Goal: Task Accomplishment & Management: Use online tool/utility

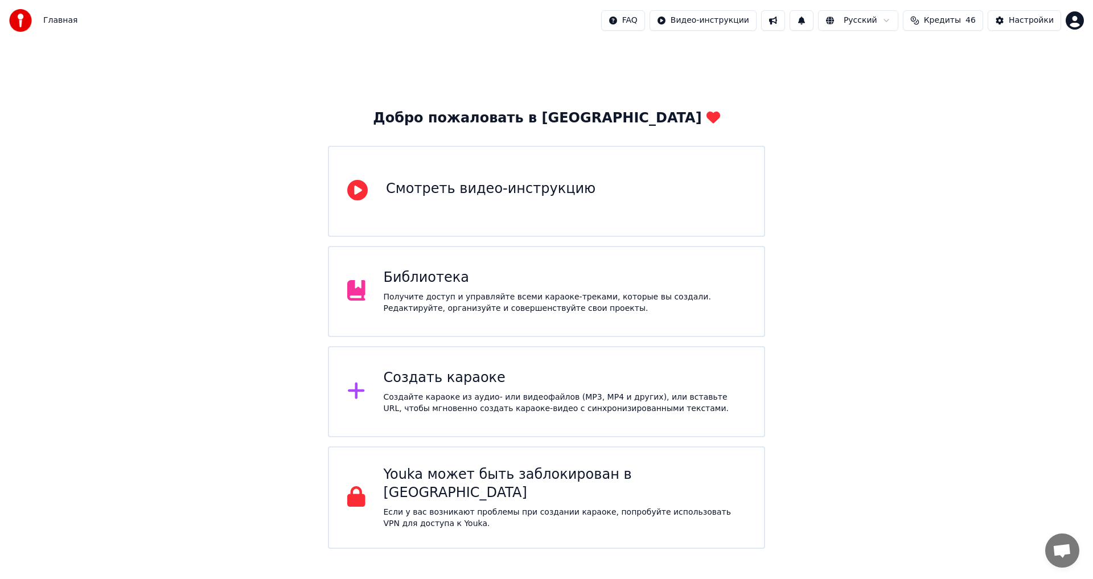
click at [423, 389] on div "Создать караоке Создайте караоке из аудио- или видеофайлов (MP3, MP4 и других),…" at bounding box center [565, 392] width 363 height 46
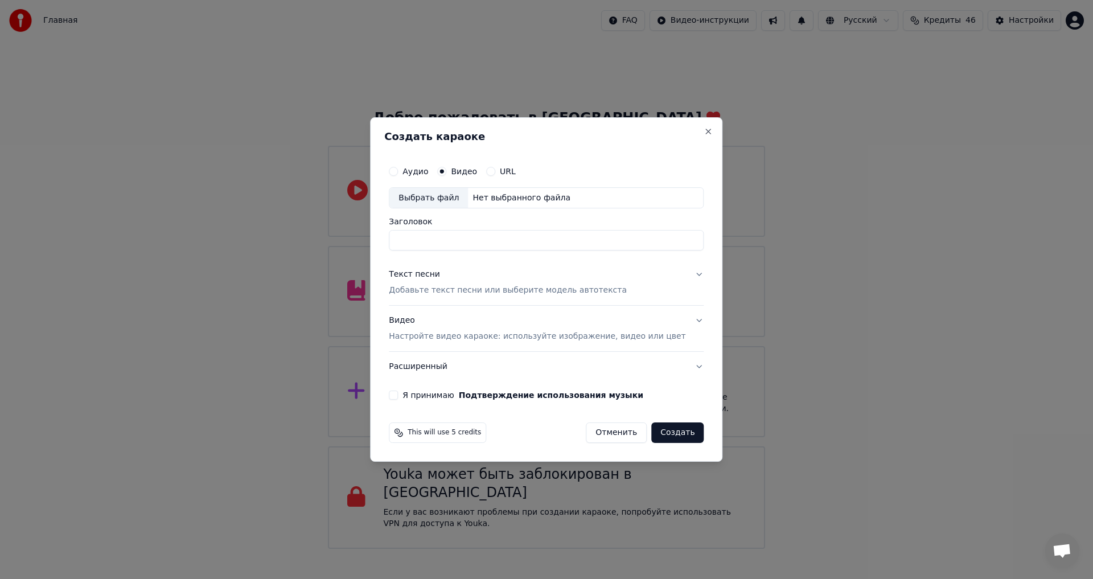
click at [452, 199] on div "Выбрать файл" at bounding box center [428, 198] width 79 height 20
type input "**********"
click at [485, 291] on p "Добавьте текст песни или выберите модель автотекста" at bounding box center [508, 290] width 238 height 11
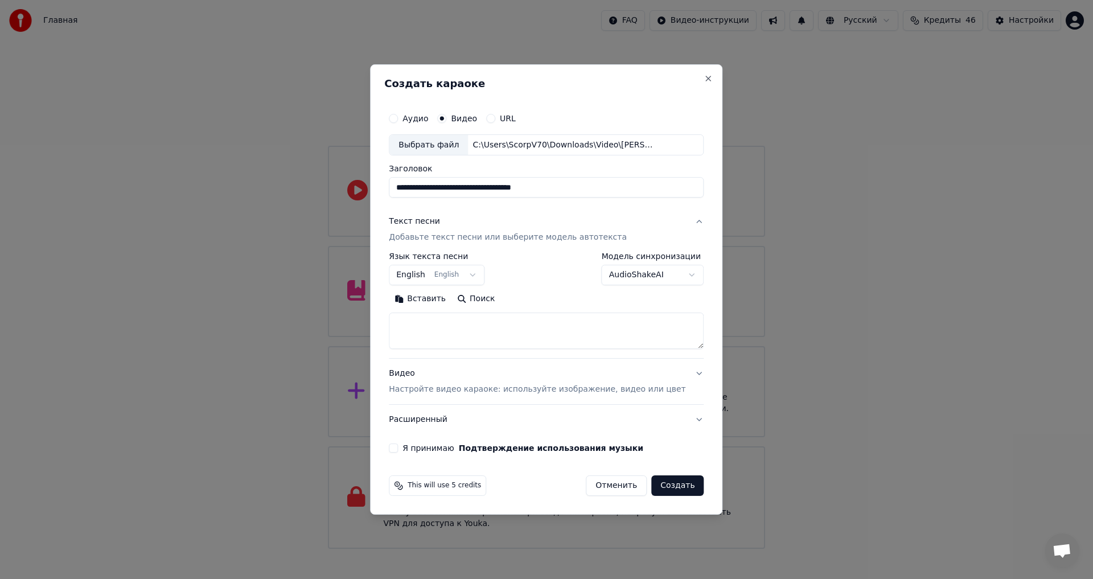
click at [451, 277] on button "English English" at bounding box center [437, 275] width 96 height 20
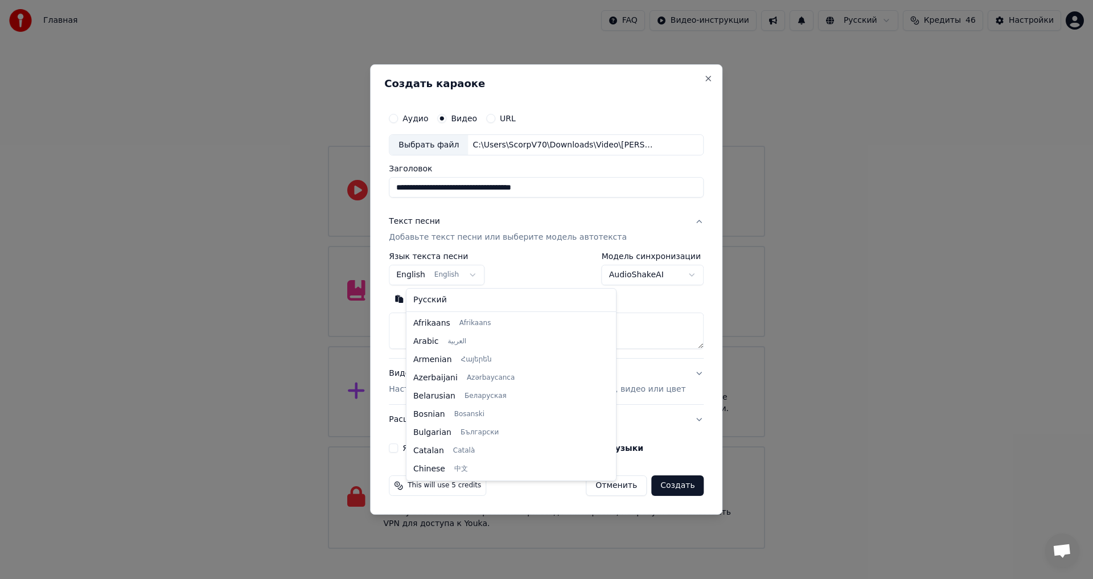
scroll to position [91, 0]
select select "**"
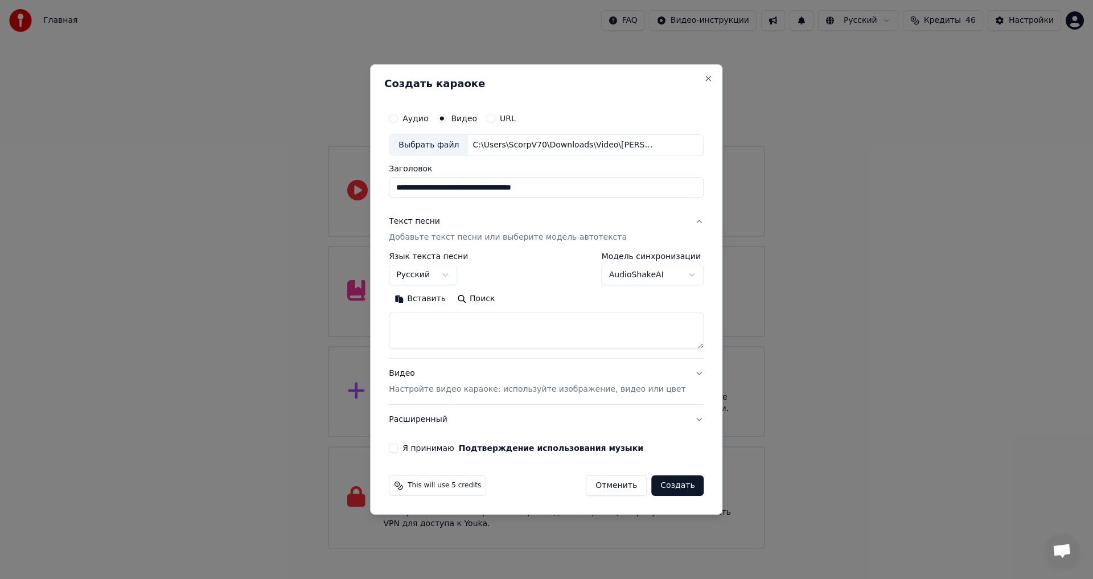
click at [450, 326] on textarea at bounding box center [546, 331] width 315 height 36
paste textarea "**********"
type textarea "**********"
click at [398, 446] on button "Я принимаю Подтверждение использования музыки" at bounding box center [393, 447] width 9 height 9
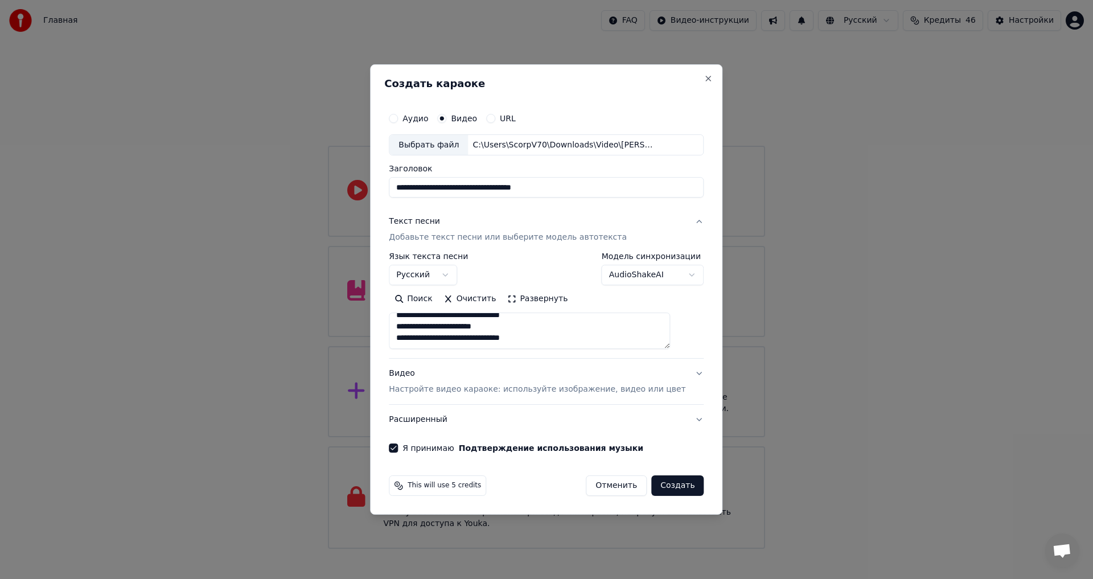
click at [668, 486] on button "Создать" at bounding box center [677, 485] width 52 height 20
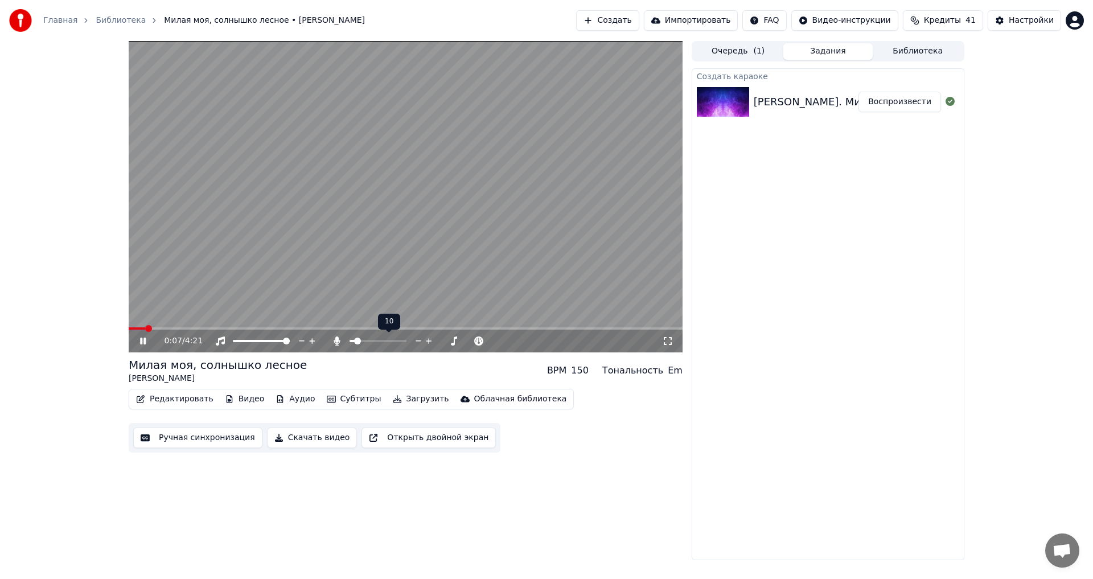
click at [355, 341] on span at bounding box center [357, 340] width 7 height 7
click at [143, 341] on icon at bounding box center [151, 340] width 27 height 9
click at [183, 402] on button "Редактировать" at bounding box center [174, 399] width 87 height 16
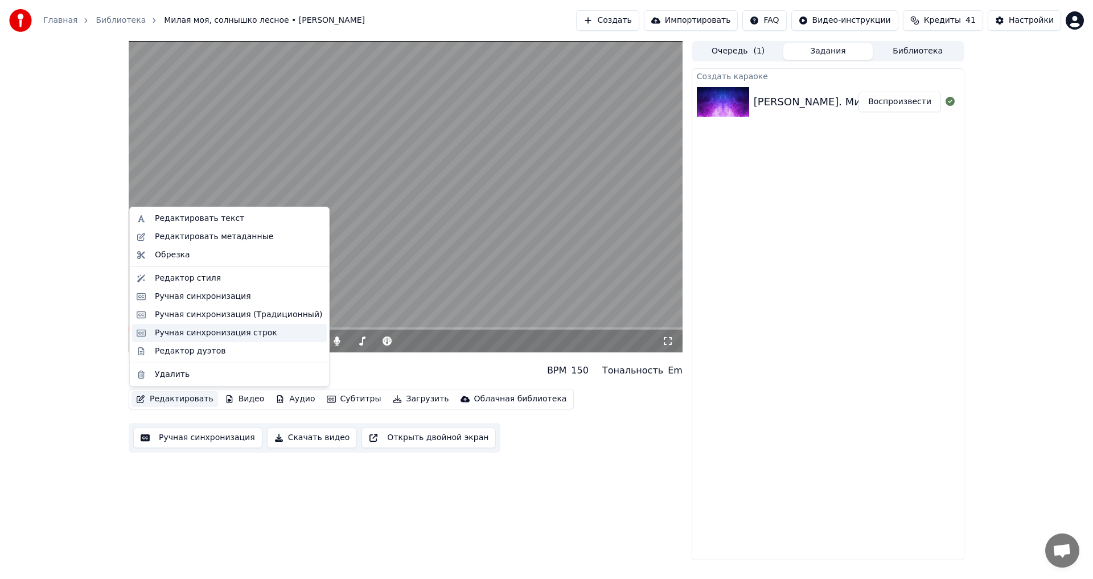
click at [203, 337] on div "Ручная синхронизация строк" at bounding box center [216, 332] width 122 height 11
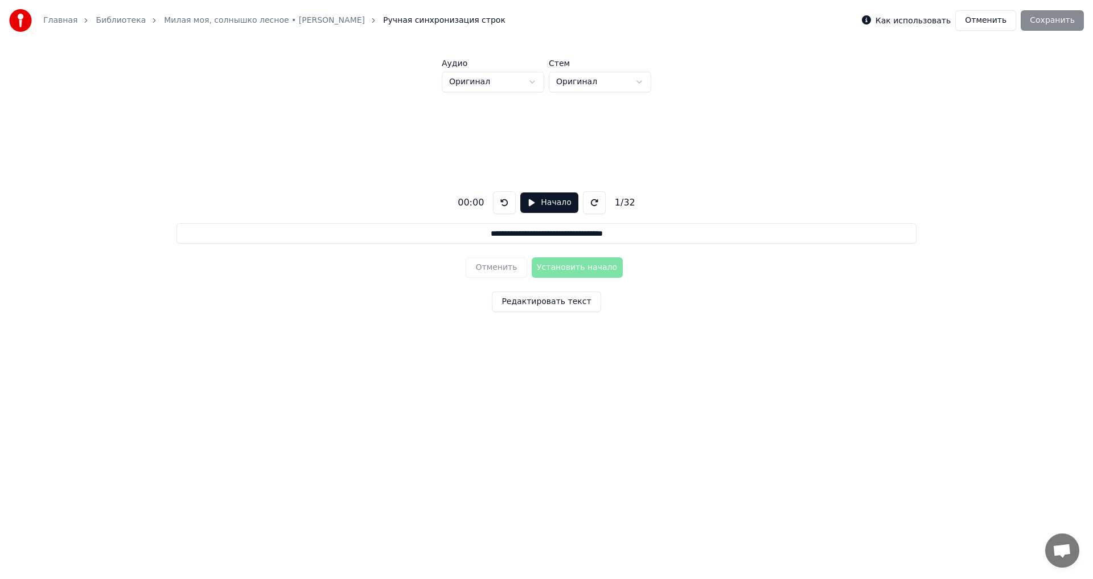
click at [550, 203] on button "Начало" at bounding box center [548, 202] width 57 height 20
click at [586, 268] on button "Установить начало" at bounding box center [577, 267] width 91 height 20
click at [586, 268] on button "Установить конец" at bounding box center [577, 267] width 91 height 20
click at [586, 268] on button "Установить начало" at bounding box center [577, 267] width 91 height 20
click at [587, 268] on button "Установить конец" at bounding box center [577, 267] width 91 height 20
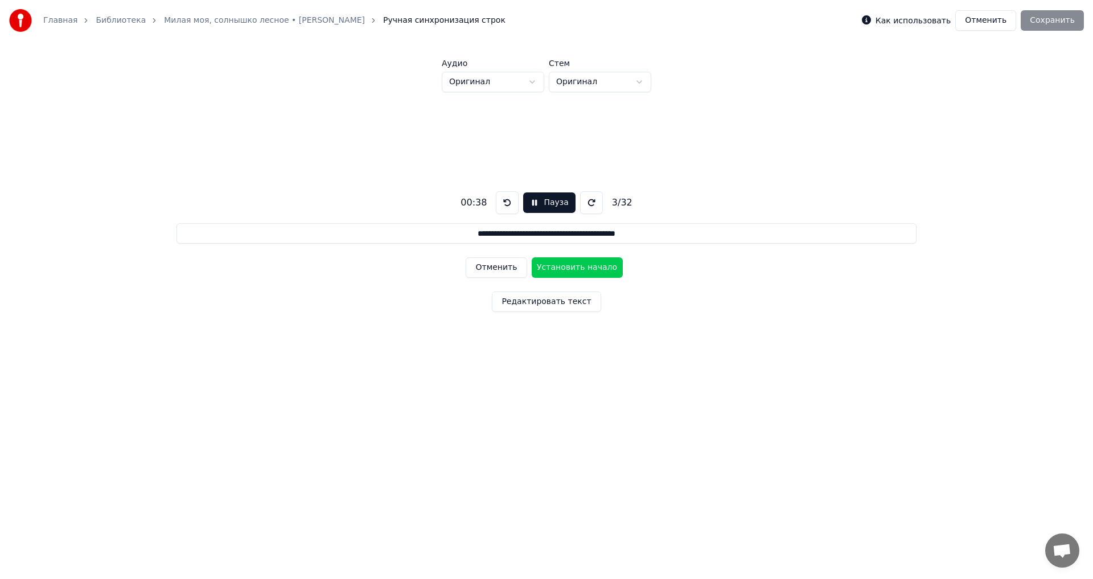
click at [587, 267] on button "Установить начало" at bounding box center [577, 267] width 91 height 20
click at [588, 267] on button "Установить конец" at bounding box center [577, 267] width 91 height 20
click at [588, 267] on button "Установить начало" at bounding box center [577, 267] width 91 height 20
click at [588, 267] on button "Установить конец" at bounding box center [577, 267] width 91 height 20
click at [590, 266] on button "Установить начало" at bounding box center [577, 267] width 91 height 20
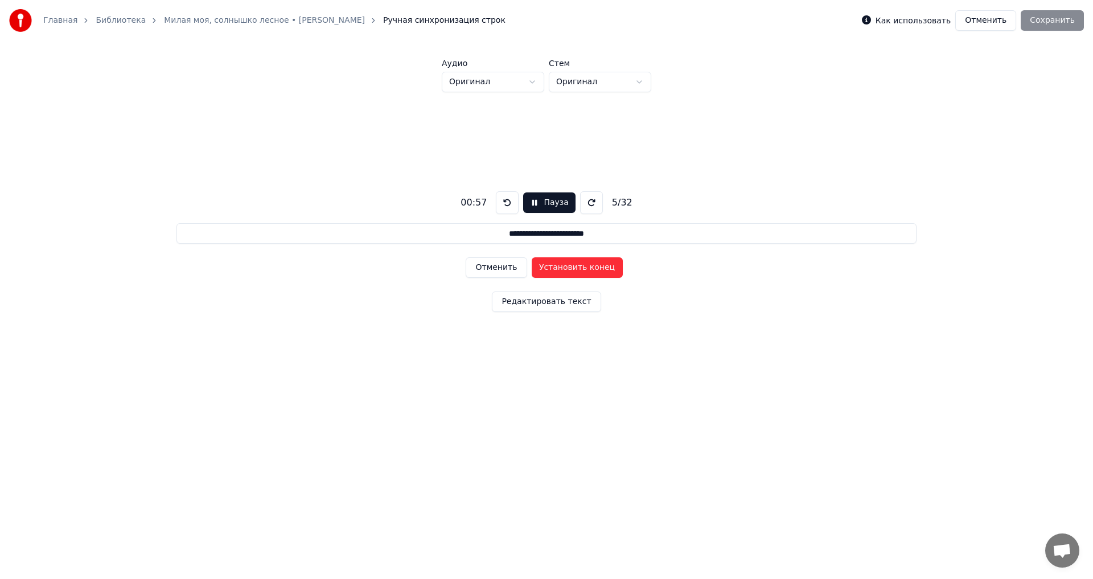
click at [591, 266] on button "Установить конец" at bounding box center [577, 267] width 91 height 20
click at [591, 266] on button "Установить начало" at bounding box center [577, 267] width 91 height 20
click at [592, 266] on button "Установить конец" at bounding box center [577, 267] width 91 height 20
click at [592, 266] on button "Установить начало" at bounding box center [577, 267] width 91 height 20
click at [592, 266] on button "Установить конец" at bounding box center [577, 267] width 91 height 20
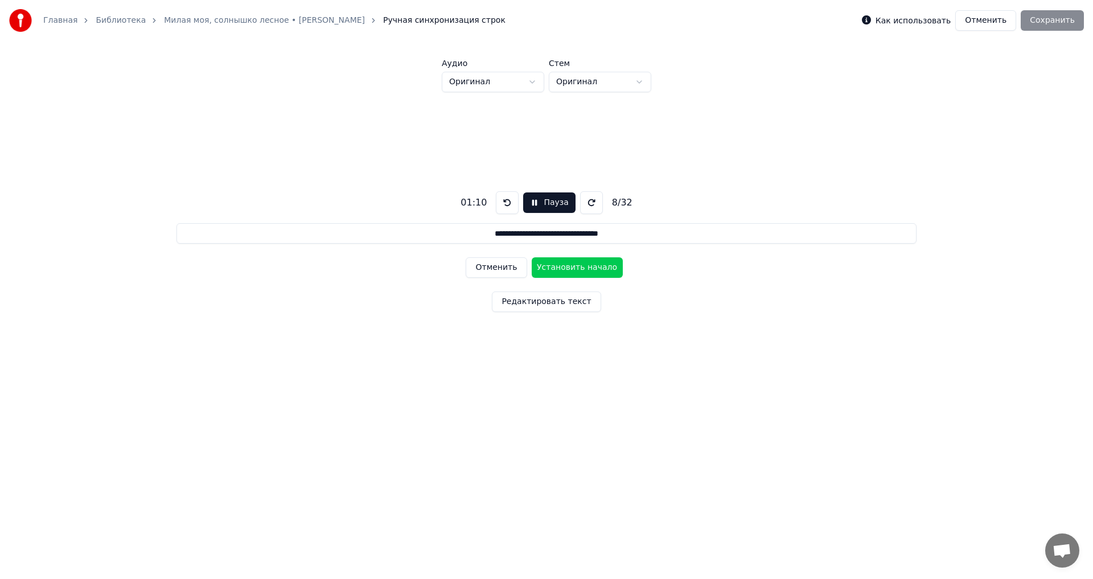
click at [592, 266] on button "Установить начало" at bounding box center [577, 267] width 91 height 20
click at [592, 266] on button "Установить конец" at bounding box center [577, 267] width 91 height 20
click at [592, 266] on button "Установить начало" at bounding box center [577, 267] width 91 height 20
click at [593, 266] on button "Установить конец" at bounding box center [577, 267] width 91 height 20
click at [593, 266] on button "Установить начало" at bounding box center [577, 267] width 91 height 20
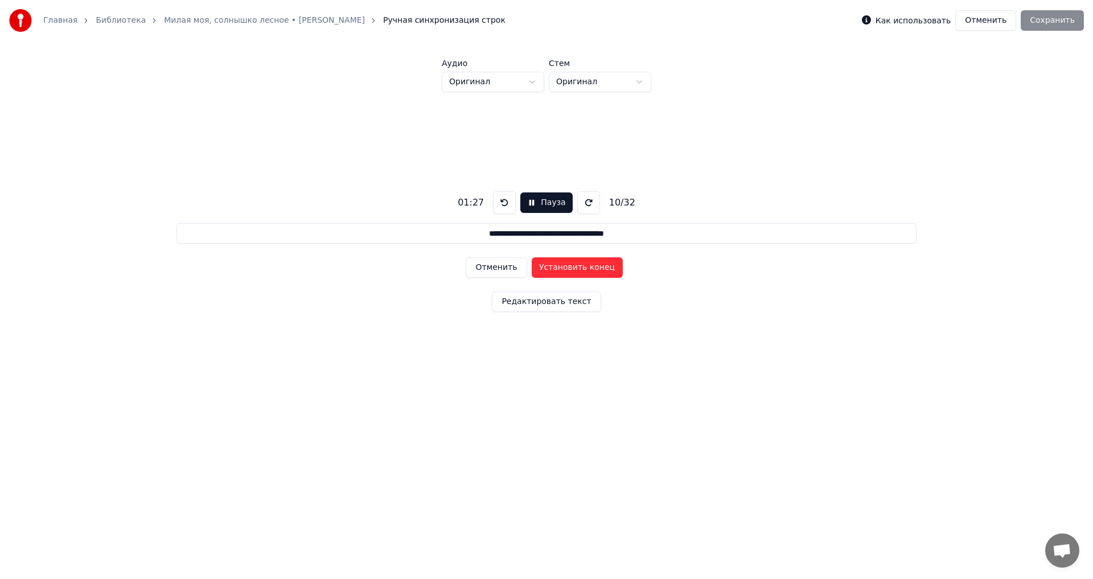
click at [594, 266] on button "Установить конец" at bounding box center [577, 267] width 91 height 20
click at [594, 266] on button "Установить начало" at bounding box center [577, 267] width 91 height 20
click at [594, 266] on button "Установить конец" at bounding box center [577, 267] width 91 height 20
click at [594, 266] on button "Установить начало" at bounding box center [577, 267] width 91 height 20
click at [594, 266] on button "Установить конец" at bounding box center [577, 267] width 91 height 20
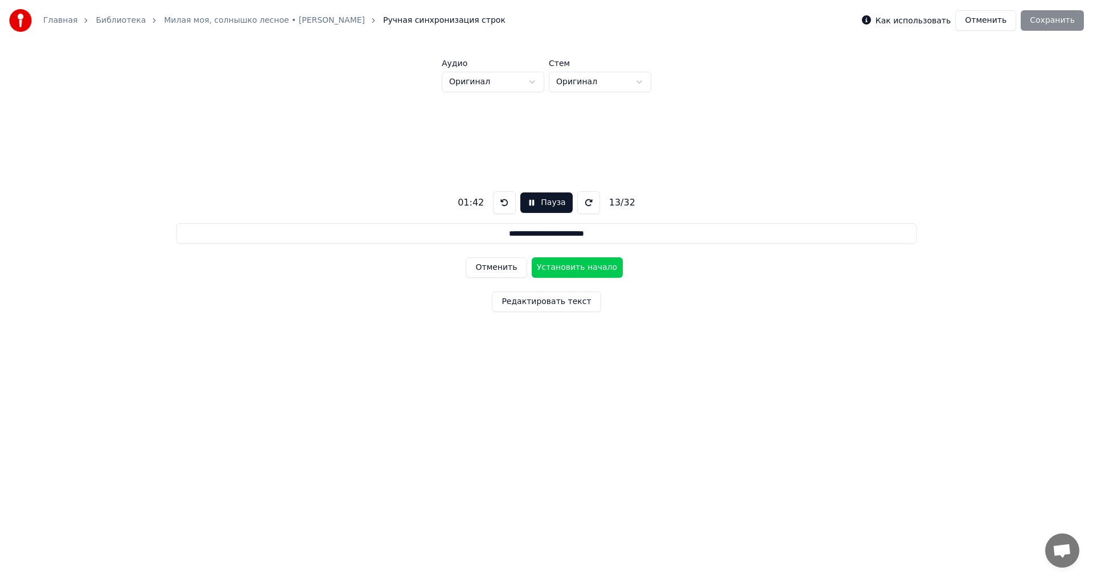
click at [594, 266] on button "Установить начало" at bounding box center [577, 267] width 91 height 20
click at [594, 266] on button "Установить конец" at bounding box center [577, 267] width 91 height 20
click at [594, 266] on button "Установить начало" at bounding box center [577, 267] width 91 height 20
click at [595, 266] on button "Установить конец" at bounding box center [577, 267] width 91 height 20
click at [595, 266] on button "Установить начало" at bounding box center [577, 267] width 91 height 20
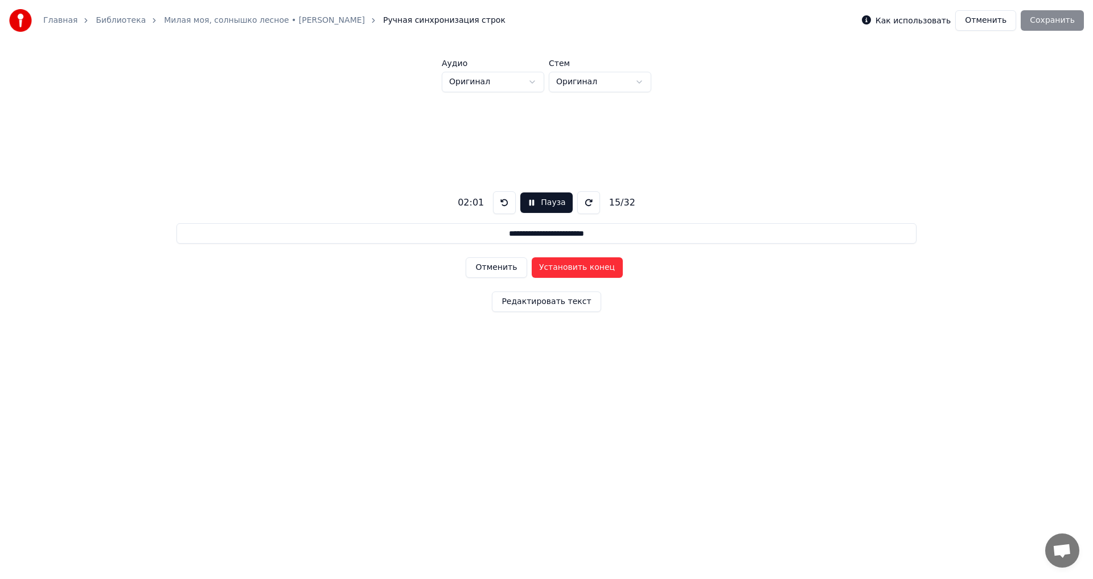
click at [595, 266] on button "Установить конец" at bounding box center [577, 267] width 91 height 20
click at [596, 266] on button "Установить начало" at bounding box center [577, 267] width 91 height 20
click at [596, 266] on button "Установить конец" at bounding box center [577, 267] width 91 height 20
click at [596, 266] on button "Установить начало" at bounding box center [577, 267] width 91 height 20
click at [514, 267] on button "Отменить" at bounding box center [496, 267] width 61 height 20
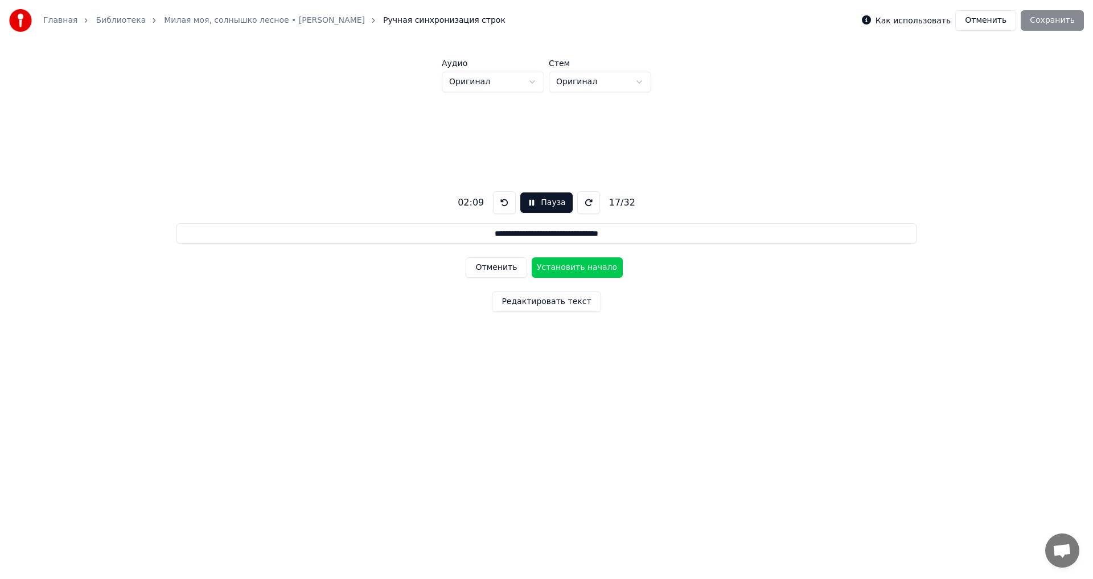
click at [558, 263] on button "Установить начало" at bounding box center [577, 267] width 91 height 20
click at [497, 266] on button "Отменить" at bounding box center [496, 267] width 61 height 20
click at [561, 270] on button "Установить начало" at bounding box center [577, 267] width 91 height 20
click at [583, 271] on button "Установить конец" at bounding box center [577, 267] width 91 height 20
click at [583, 271] on button "Установить начало" at bounding box center [577, 267] width 91 height 20
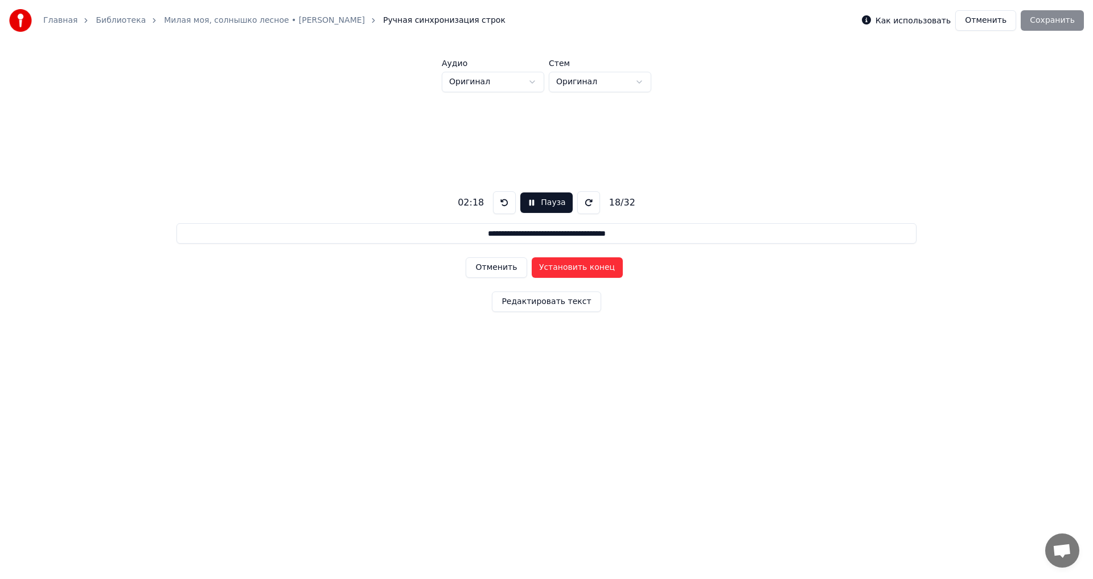
click at [583, 270] on button "Установить конец" at bounding box center [577, 267] width 91 height 20
click at [584, 270] on button "Установить начало" at bounding box center [577, 267] width 91 height 20
click at [584, 270] on button "Установить конец" at bounding box center [577, 267] width 91 height 20
click at [584, 270] on button "Установить начало" at bounding box center [577, 267] width 91 height 20
click at [584, 270] on button "Установить конец" at bounding box center [577, 267] width 91 height 20
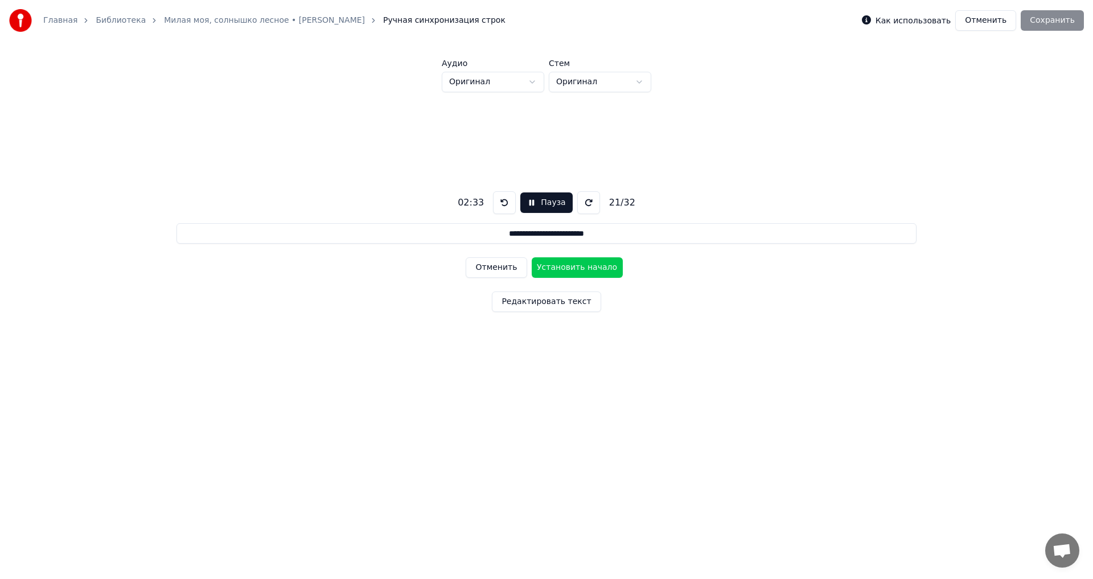
click at [584, 270] on button "Установить начало" at bounding box center [577, 267] width 91 height 20
click at [584, 269] on button "Установить конец" at bounding box center [577, 267] width 91 height 20
click at [584, 269] on button "Установить начало" at bounding box center [577, 267] width 91 height 20
click at [585, 269] on button "Установить конец" at bounding box center [577, 267] width 91 height 20
click at [585, 269] on button "Установить начало" at bounding box center [577, 267] width 91 height 20
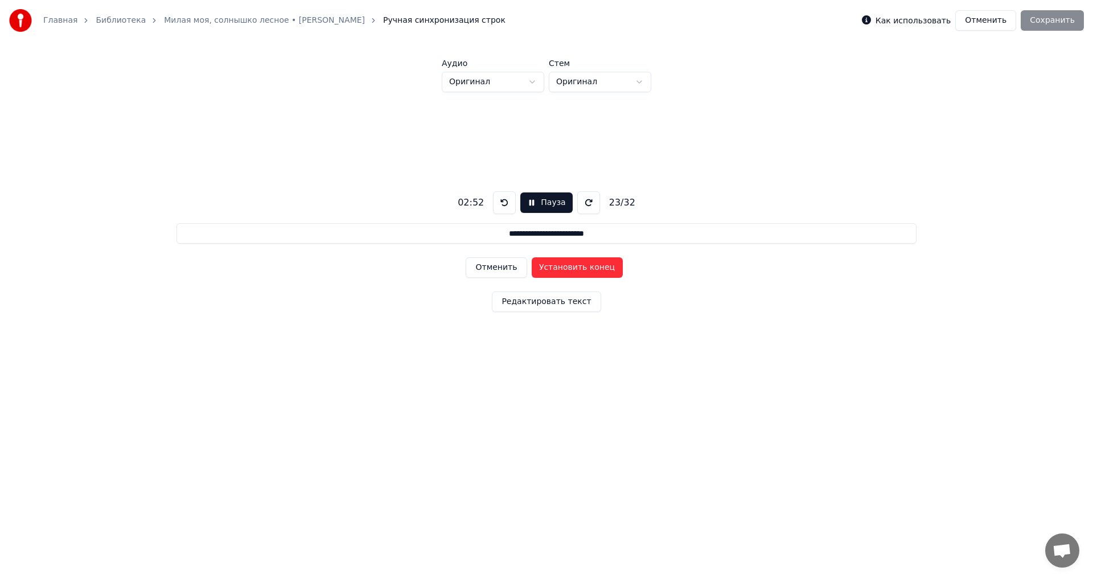
click at [585, 269] on button "Установить конец" at bounding box center [577, 267] width 91 height 20
click at [585, 269] on button "Установить начало" at bounding box center [577, 267] width 91 height 20
click at [585, 269] on button "Установить конец" at bounding box center [577, 267] width 91 height 20
click at [588, 267] on button "Установить начало" at bounding box center [577, 267] width 91 height 20
click at [588, 267] on button "Установить конец" at bounding box center [577, 267] width 91 height 20
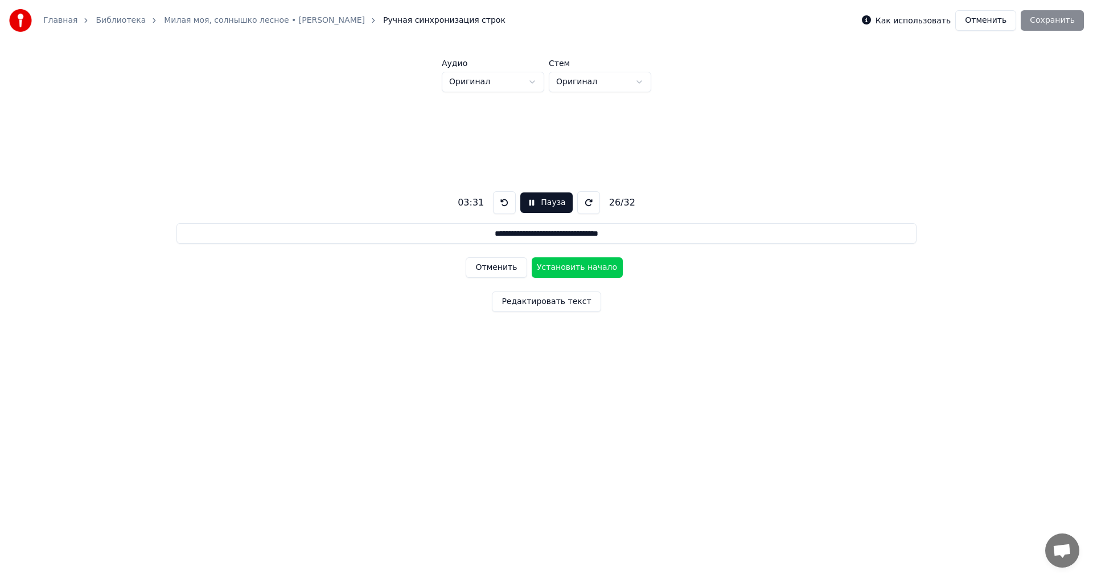
click at [588, 267] on button "Установить начало" at bounding box center [577, 267] width 91 height 20
click at [588, 267] on button "Установить конец" at bounding box center [577, 267] width 91 height 20
click at [590, 267] on button "Установить начало" at bounding box center [577, 267] width 91 height 20
click at [590, 267] on button "Установить конец" at bounding box center [577, 267] width 91 height 20
click at [590, 267] on button "Установить начало" at bounding box center [577, 267] width 91 height 20
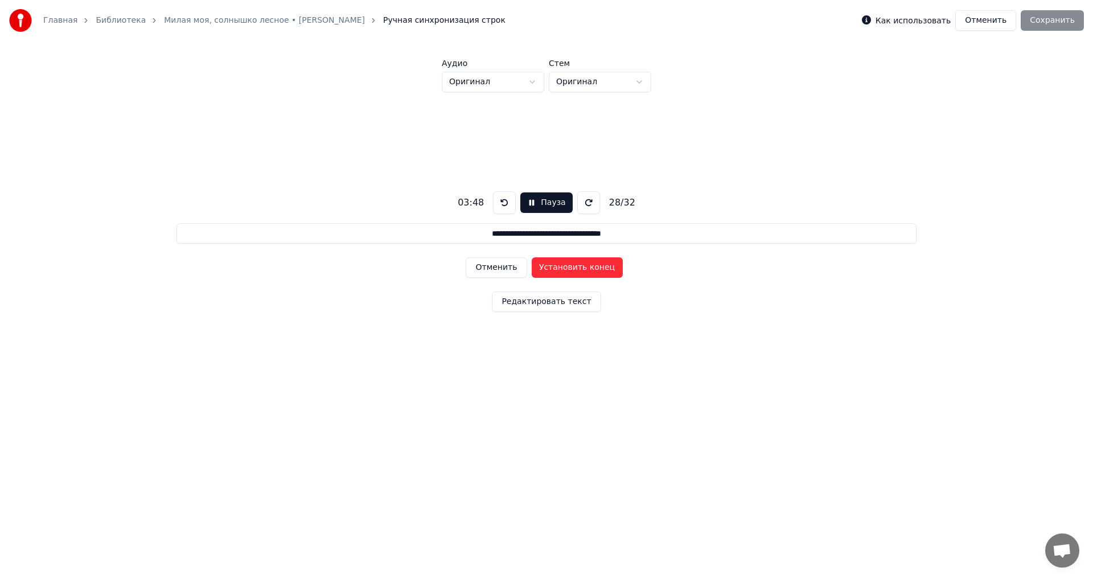
click at [590, 267] on button "Установить конец" at bounding box center [577, 267] width 91 height 20
click at [590, 267] on button "Установить начало" at bounding box center [577, 267] width 91 height 20
click at [590, 267] on button "Установить конец" at bounding box center [577, 267] width 91 height 20
click at [590, 267] on button "Установить начало" at bounding box center [577, 267] width 91 height 20
click at [590, 267] on button "Установить конец" at bounding box center [577, 267] width 91 height 20
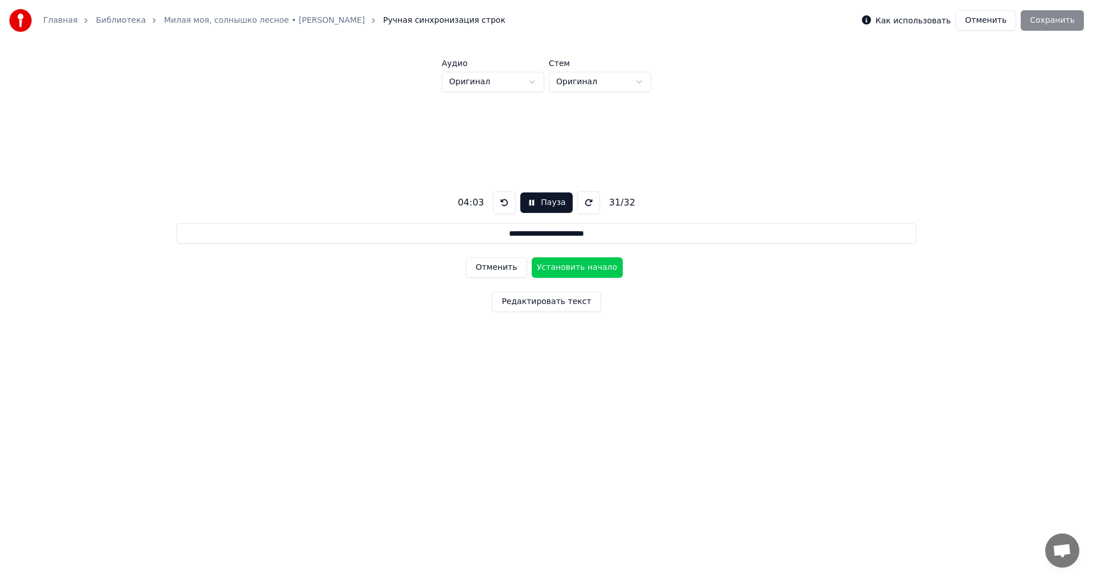
click at [590, 267] on button "Установить начало" at bounding box center [577, 267] width 91 height 20
click at [595, 270] on button "Установить конец" at bounding box center [577, 267] width 91 height 20
type input "**********"
click at [595, 270] on button "Установить начало" at bounding box center [577, 267] width 91 height 20
click at [595, 268] on button "Установить конец" at bounding box center [577, 267] width 91 height 20
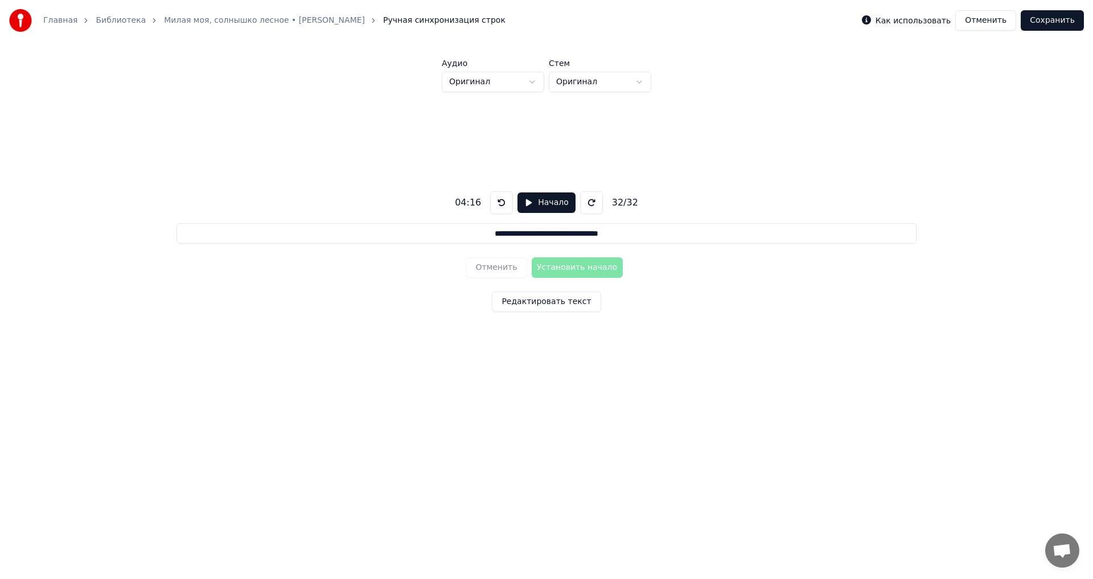
click at [1054, 26] on button "Сохранить" at bounding box center [1051, 20] width 63 height 20
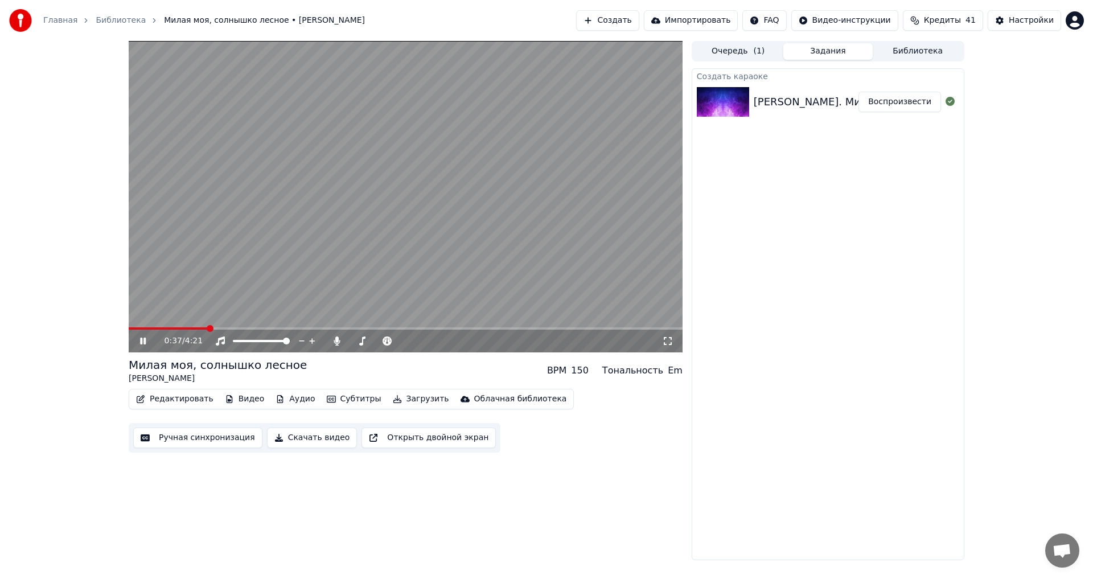
click at [145, 340] on icon at bounding box center [143, 340] width 6 height 7
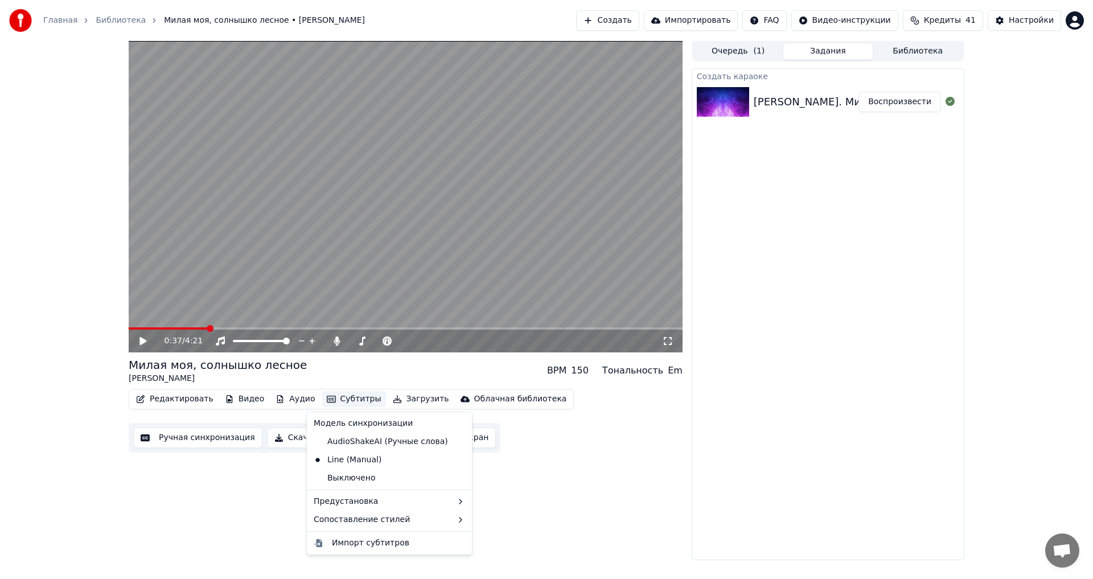
click at [355, 401] on button "Субтитры" at bounding box center [354, 399] width 64 height 16
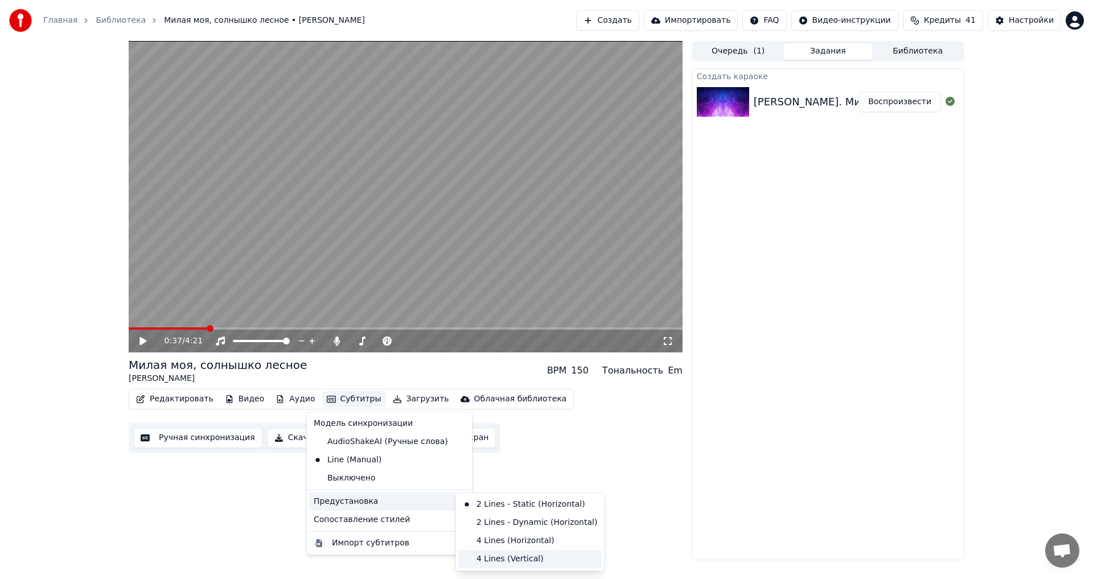
click at [506, 558] on div "4 Lines (Vertical)" at bounding box center [529, 559] width 143 height 18
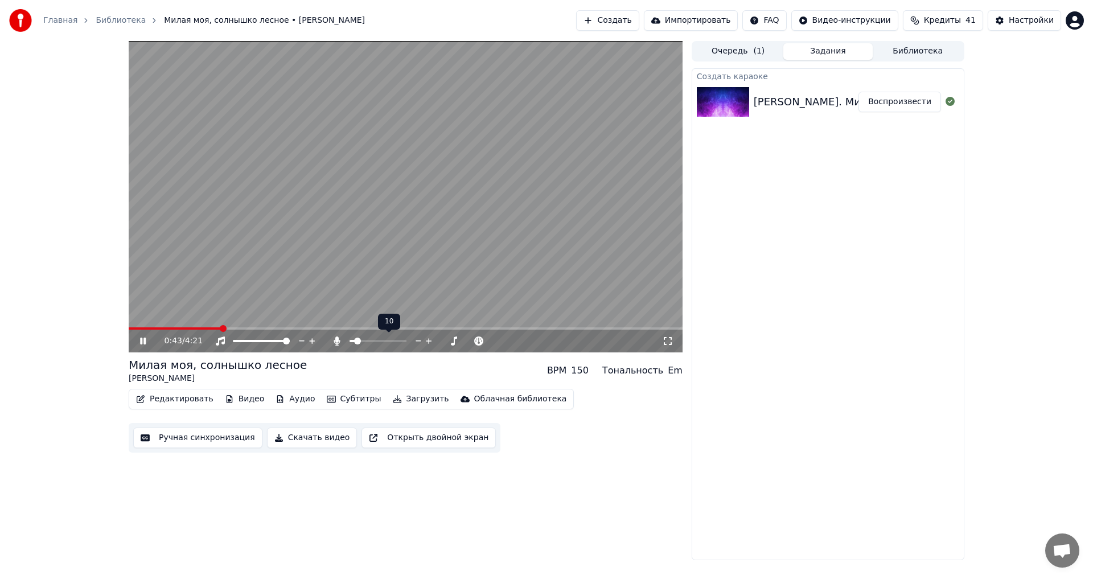
click at [417, 341] on icon at bounding box center [418, 340] width 11 height 11
click at [417, 339] on icon at bounding box center [418, 340] width 11 height 11
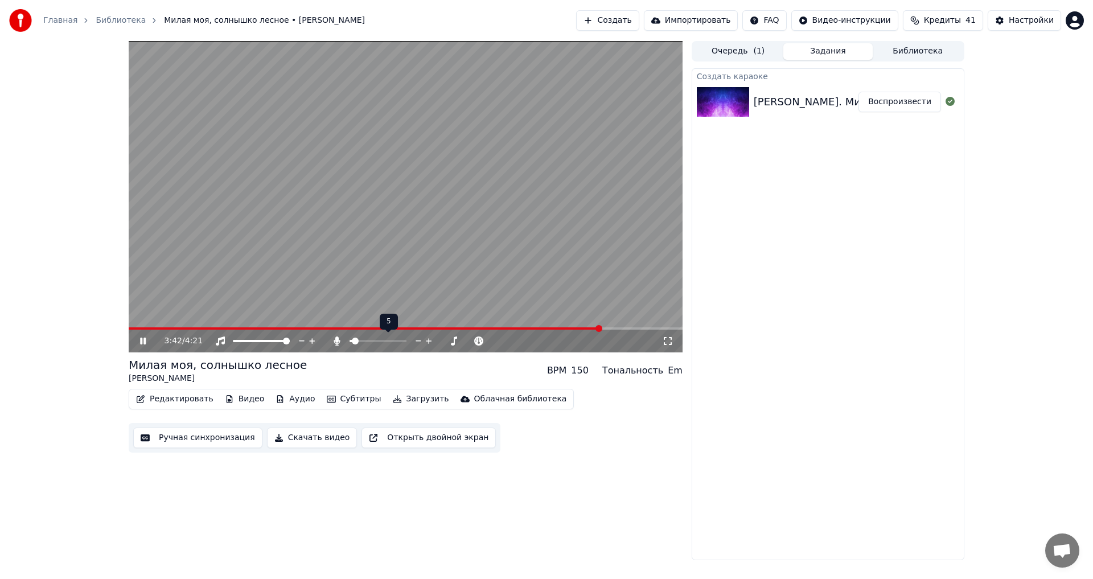
click at [417, 341] on icon at bounding box center [418, 340] width 11 height 11
click at [354, 343] on span at bounding box center [356, 340] width 7 height 7
click at [281, 436] on button "Скачать видео" at bounding box center [312, 437] width 90 height 20
